Goal: Transaction & Acquisition: Purchase product/service

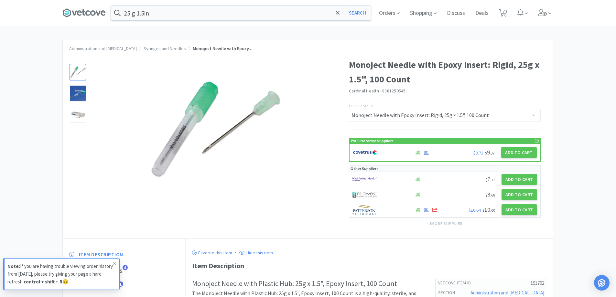
select select "191762"
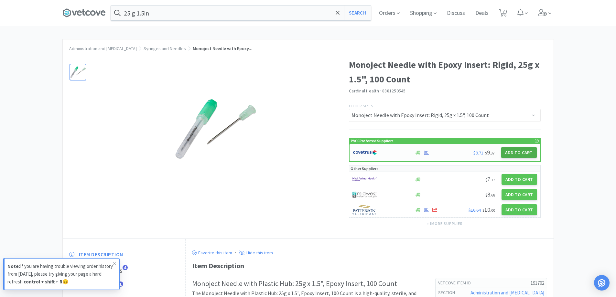
click at [521, 154] on button "Add to Cart" at bounding box center [519, 152] width 36 height 11
select select "1"
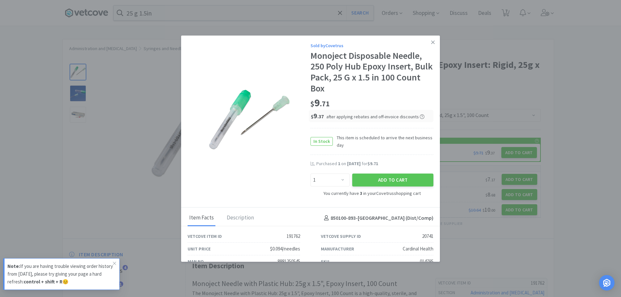
drag, startPoint x: 429, startPoint y: 41, endPoint x: 425, endPoint y: 44, distance: 5.1
click at [431, 44] on icon at bounding box center [433, 42] width 4 height 6
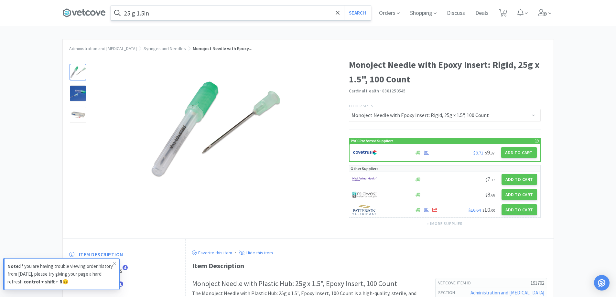
click at [161, 18] on input "25 g 1.5in" at bounding box center [241, 12] width 260 height 15
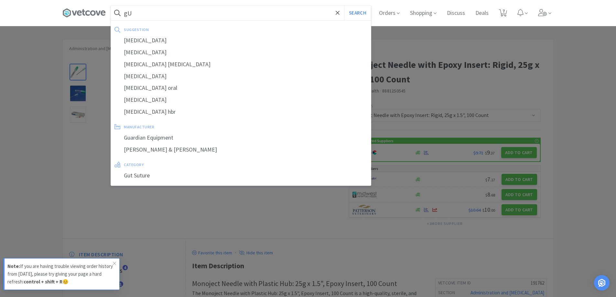
type input "g"
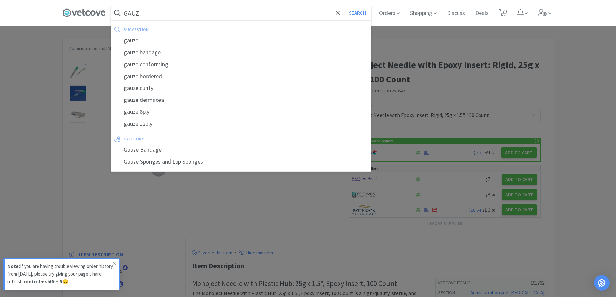
type input "GAUZ"
click at [344, 5] on button "Search" at bounding box center [357, 12] width 27 height 15
select select "50"
select select "3"
select select "2"
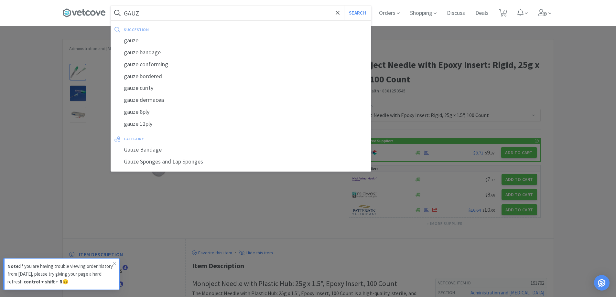
select select "2"
select select "1"
select select "50"
select select "3"
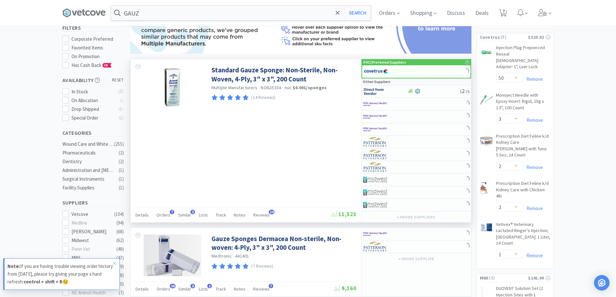
scroll to position [65, 0]
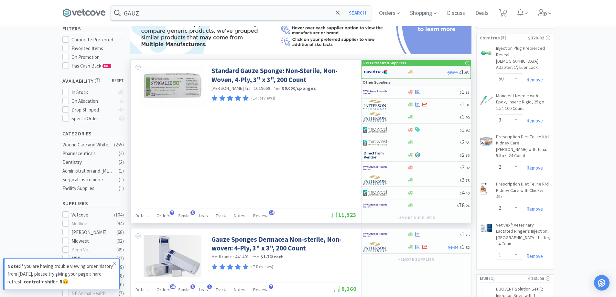
click at [412, 76] on div "$2.00 $ 1 . 93" at bounding box center [416, 72] width 108 height 13
select select "1"
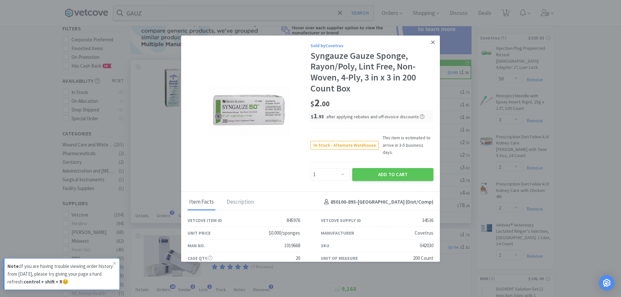
click at [431, 42] on icon at bounding box center [433, 42] width 4 height 4
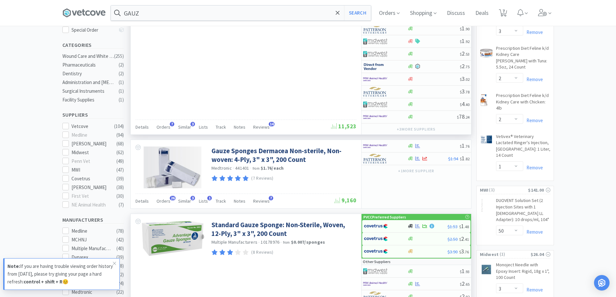
scroll to position [162, 0]
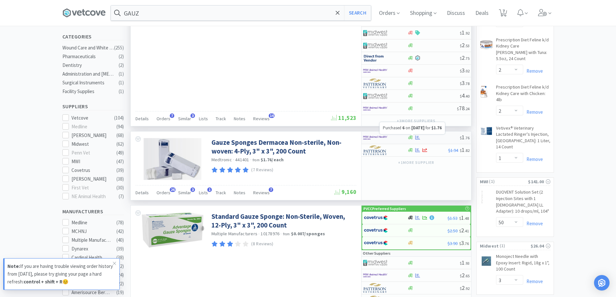
click at [415, 139] on div at bounding box center [418, 137] width 6 height 5
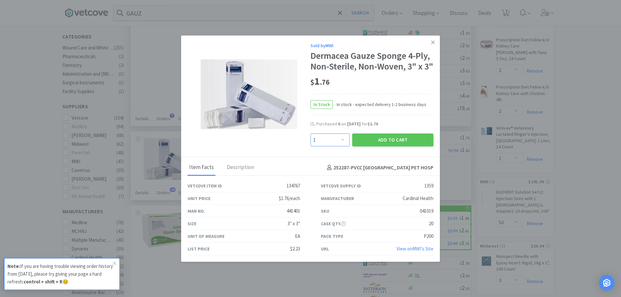
drag, startPoint x: 338, startPoint y: 152, endPoint x: 333, endPoint y: 157, distance: 6.2
click at [338, 147] on select "Enter Quantity 1 2 3 4 5 6 7 8 9 10 11 12 13 14 15 16 17 18 19 20 Enter Quantity" at bounding box center [330, 140] width 39 height 13
select select "6"
click at [311, 144] on select "Enter Quantity 1 2 3 4 5 6 7 8 9 10 11 12 13 14 15 16 17 18 19 20 Enter Quantity" at bounding box center [330, 140] width 39 height 13
click at [367, 147] on button "Add to Cart" at bounding box center [392, 140] width 81 height 13
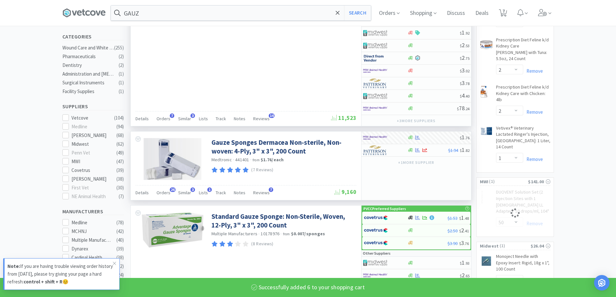
select select "6"
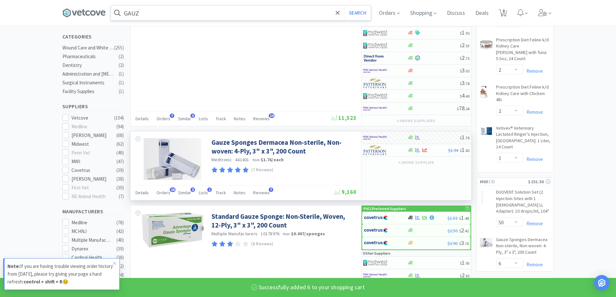
click at [155, 15] on input "GAUZ" at bounding box center [241, 12] width 260 height 15
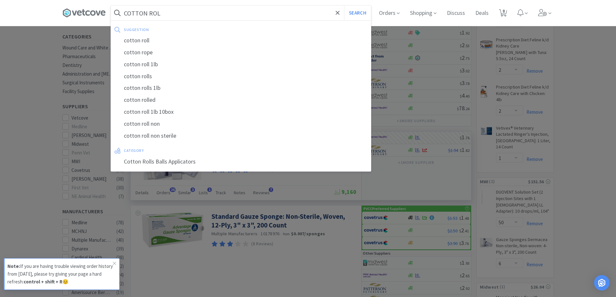
type input "COTTON ROL"
click at [344, 5] on button "Search" at bounding box center [357, 12] width 27 height 15
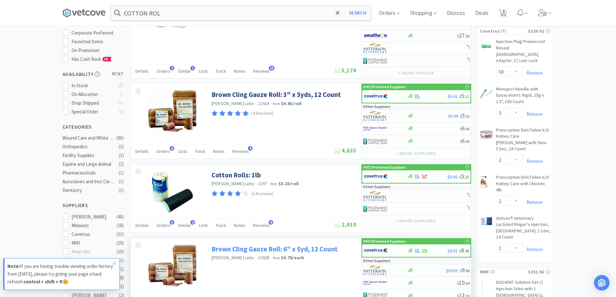
scroll to position [97, 0]
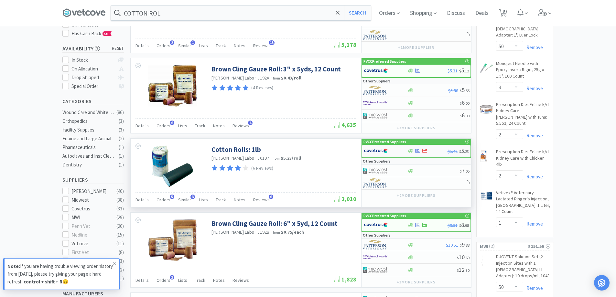
click at [409, 153] on icon at bounding box center [410, 151] width 5 height 4
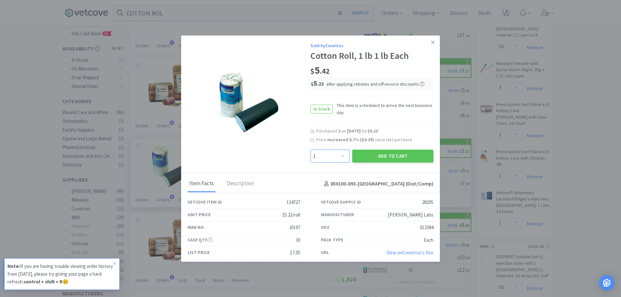
click at [342, 157] on select "Enter Quantity 1 2 3 4 5 6 7 8 9 10 11 12 13 14 15 16 17 18 19 20 Enter Quantity" at bounding box center [330, 156] width 39 height 13
select select "2"
click at [311, 150] on select "Enter Quantity 1 2 3 4 5 6 7 8 9 10 11 12 13 14 15 16 17 18 19 20 Enter Quantity" at bounding box center [330, 156] width 39 height 13
click at [376, 157] on button "Add to Cart" at bounding box center [392, 156] width 81 height 13
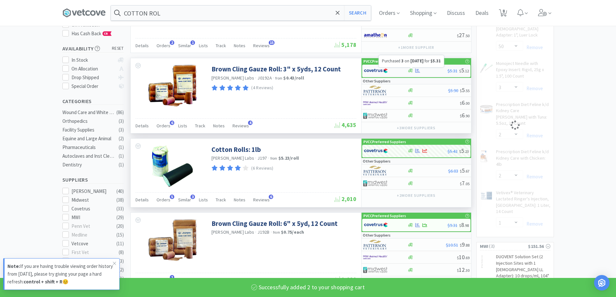
click at [415, 71] on icon at bounding box center [417, 70] width 5 height 5
select select "1"
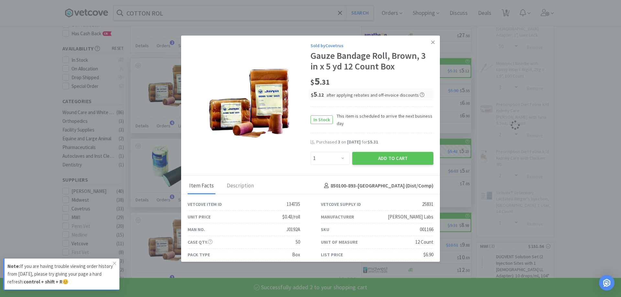
select select "2"
select select "3"
select select "2"
select select "50"
select select "1"
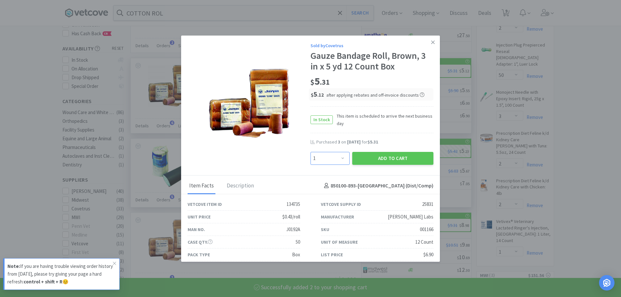
click at [336, 159] on select "Enter Quantity 1 2 3 4 5 6 7 8 9 10 11 12 13 14 15 16 17 18 19 20 Enter Quantity" at bounding box center [330, 158] width 39 height 13
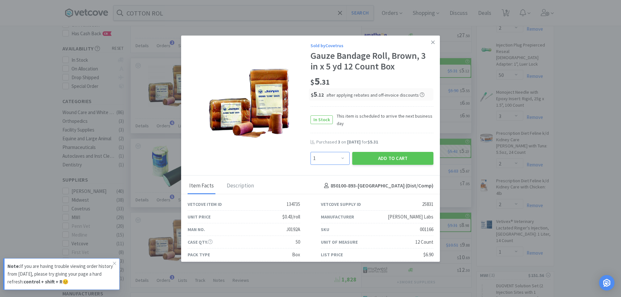
select select "3"
click at [311, 152] on select "Enter Quantity 1 2 3 4 5 6 7 8 9 10 11 12 13 14 15 16 17 18 19 20 Enter Quantity" at bounding box center [330, 158] width 39 height 13
drag, startPoint x: 365, startPoint y: 158, endPoint x: 354, endPoint y: 132, distance: 28.2
click at [364, 153] on button "Add to Cart" at bounding box center [392, 158] width 81 height 13
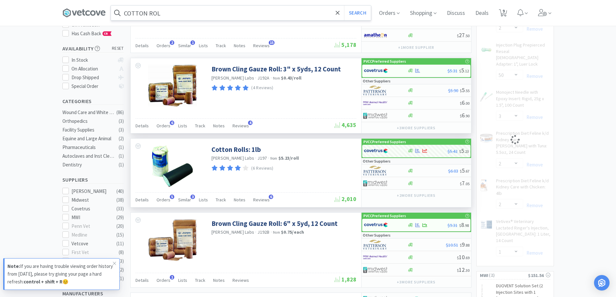
click at [177, 17] on input "COTTON ROL" at bounding box center [241, 12] width 260 height 15
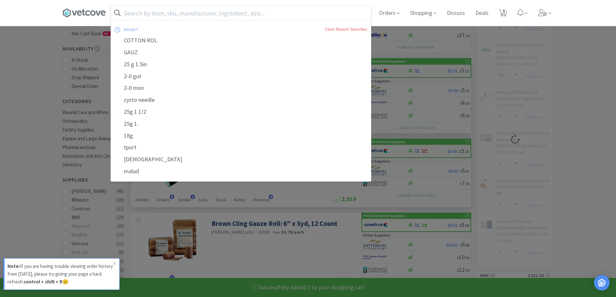
select select "3"
select select "2"
select select "3"
select select "2"
select select "50"
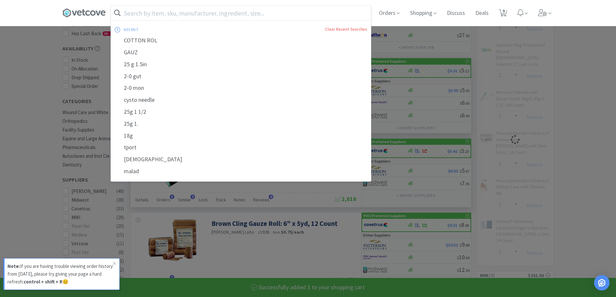
select select "1"
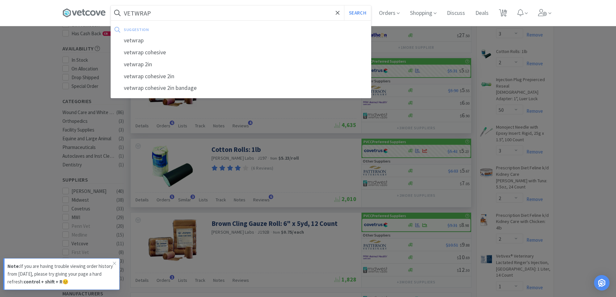
type input "VETWRAP"
click at [344, 5] on button "Search" at bounding box center [357, 12] width 27 height 15
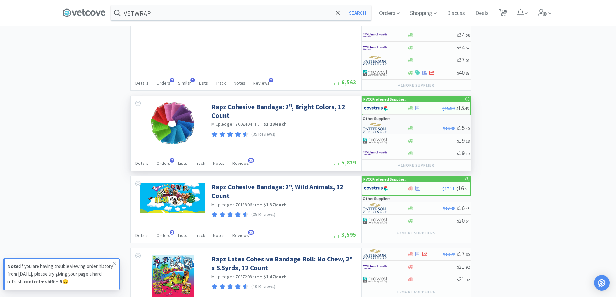
scroll to position [938, 0]
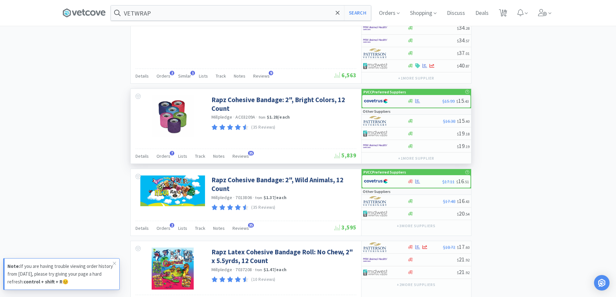
click at [401, 102] on div at bounding box center [386, 101] width 44 height 11
select select "1"
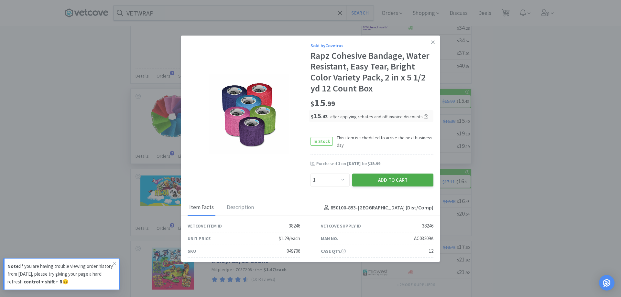
click at [381, 181] on button "Add to Cart" at bounding box center [392, 180] width 81 height 13
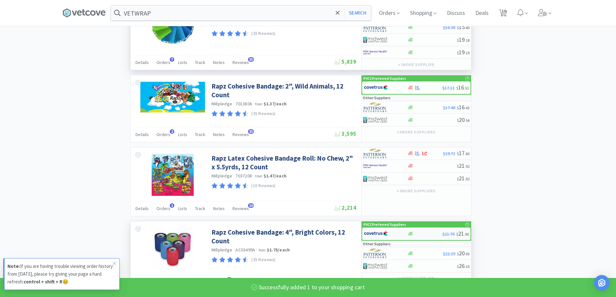
scroll to position [1035, 0]
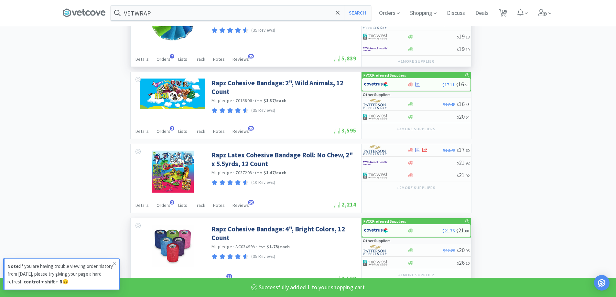
select select "1"
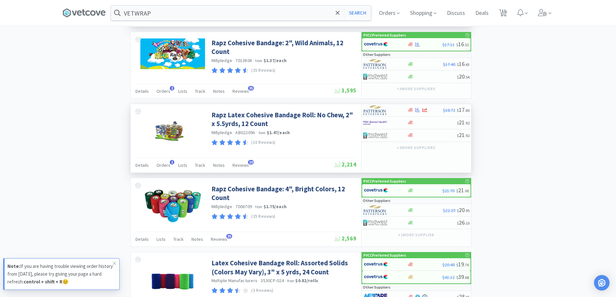
scroll to position [1132, 0]
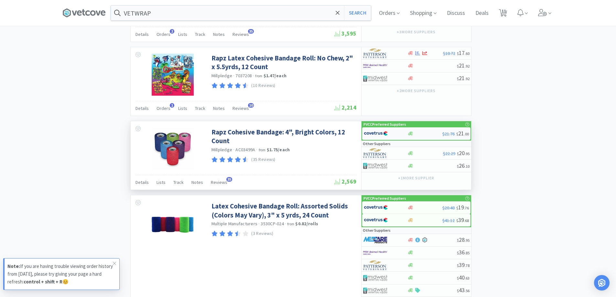
click at [407, 133] on div at bounding box center [386, 133] width 44 height 11
select select "1"
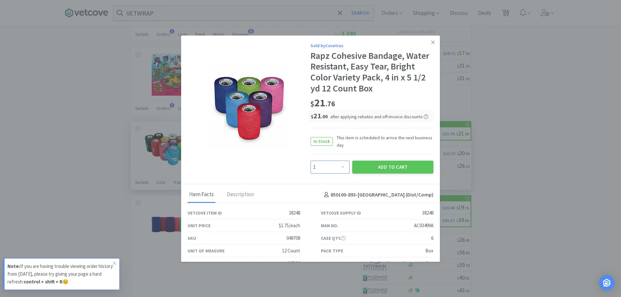
click at [336, 164] on select "Enter Quantity 1 2 3 4 5 6 7 8 9 10 11 12 13 14 15 16 17 18 19 20 Enter Quantity" at bounding box center [330, 167] width 39 height 13
click at [311, 161] on select "Enter Quantity 1 2 3 4 5 6 7 8 9 10 11 12 13 14 15 16 17 18 19 20 Enter Quantity" at bounding box center [330, 167] width 39 height 13
click at [375, 165] on button "Add to Cart" at bounding box center [392, 167] width 81 height 13
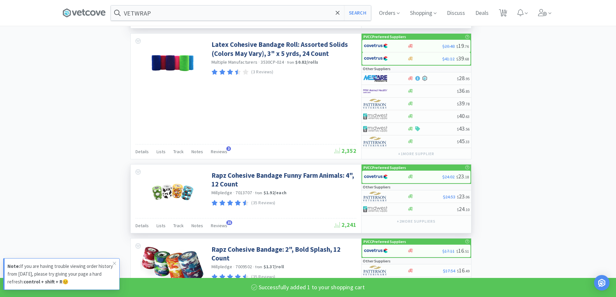
select select "1"
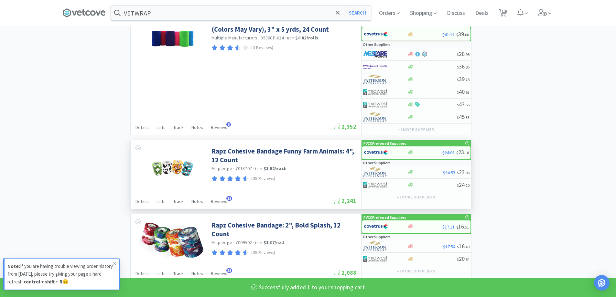
scroll to position [1358, 0]
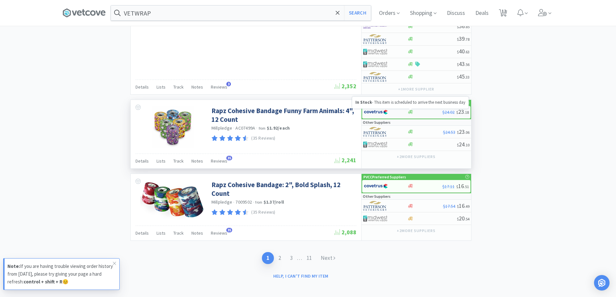
click at [412, 112] on icon at bounding box center [410, 112] width 5 height 4
select select "1"
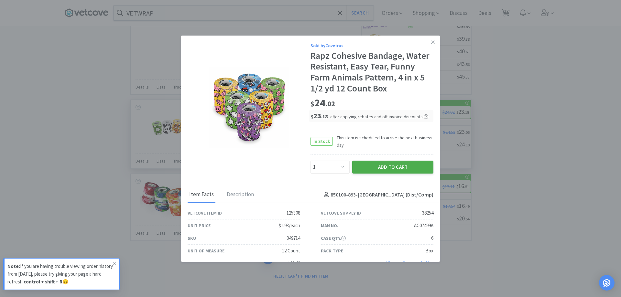
click at [360, 171] on button "Add to Cart" at bounding box center [392, 167] width 81 height 13
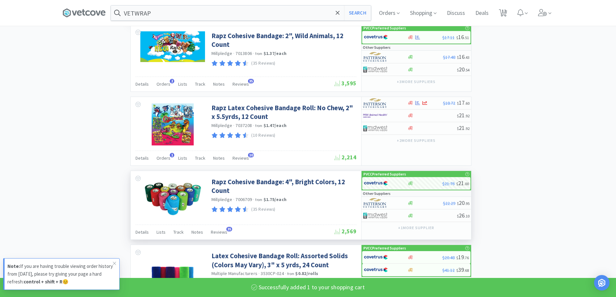
scroll to position [1067, 0]
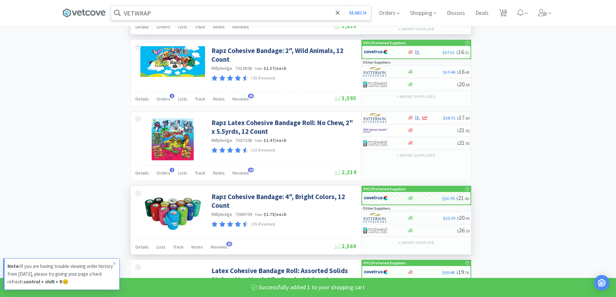
select select "1"
click at [164, 12] on input "VETWRAP" at bounding box center [241, 12] width 260 height 15
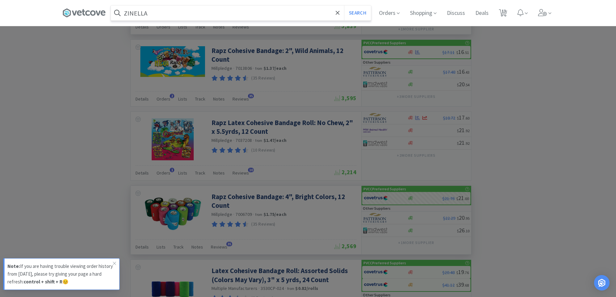
click at [344, 5] on button "Search" at bounding box center [357, 12] width 27 height 15
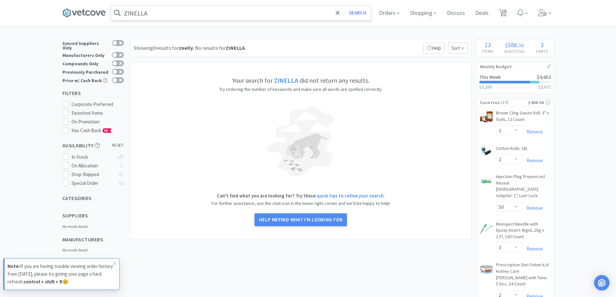
drag, startPoint x: 170, startPoint y: 22, endPoint x: 172, endPoint y: 12, distance: 10.2
click at [171, 16] on div "ZINELLA Search Orders Shopping Discuss Discuss Deals Deals 13 13" at bounding box center [308, 13] width 492 height 26
click at [172, 11] on input "ZINELLA" at bounding box center [241, 12] width 260 height 15
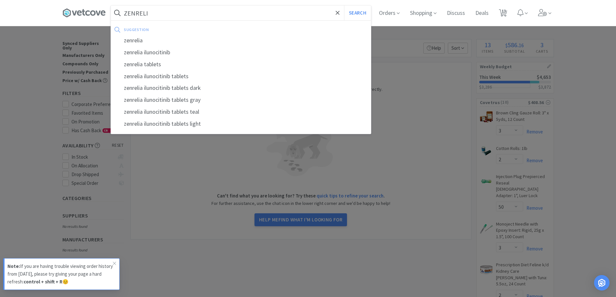
click at [344, 5] on button "Search" at bounding box center [357, 12] width 27 height 15
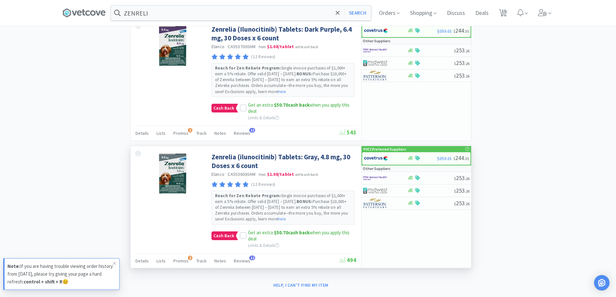
scroll to position [793, 0]
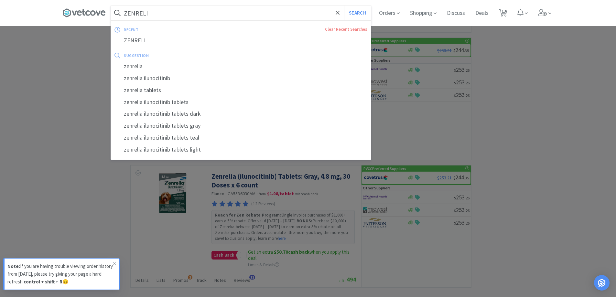
click at [167, 17] on input "ZENRELI" at bounding box center [241, 12] width 260 height 15
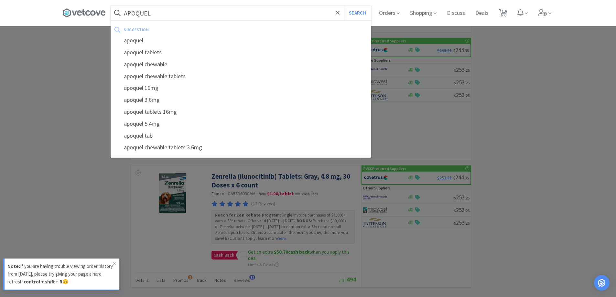
type input "APOQUEL"
click at [344, 5] on button "Search" at bounding box center [357, 12] width 27 height 15
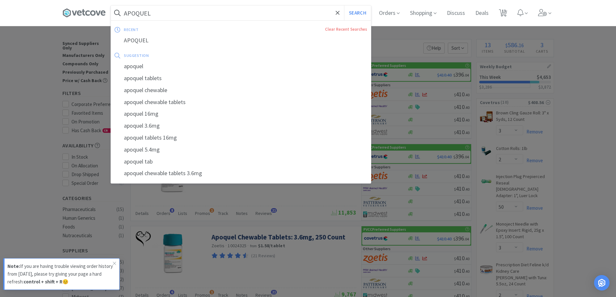
click at [169, 16] on input "APOQUEL" at bounding box center [241, 12] width 260 height 15
